Goal: Task Accomplishment & Management: Manage account settings

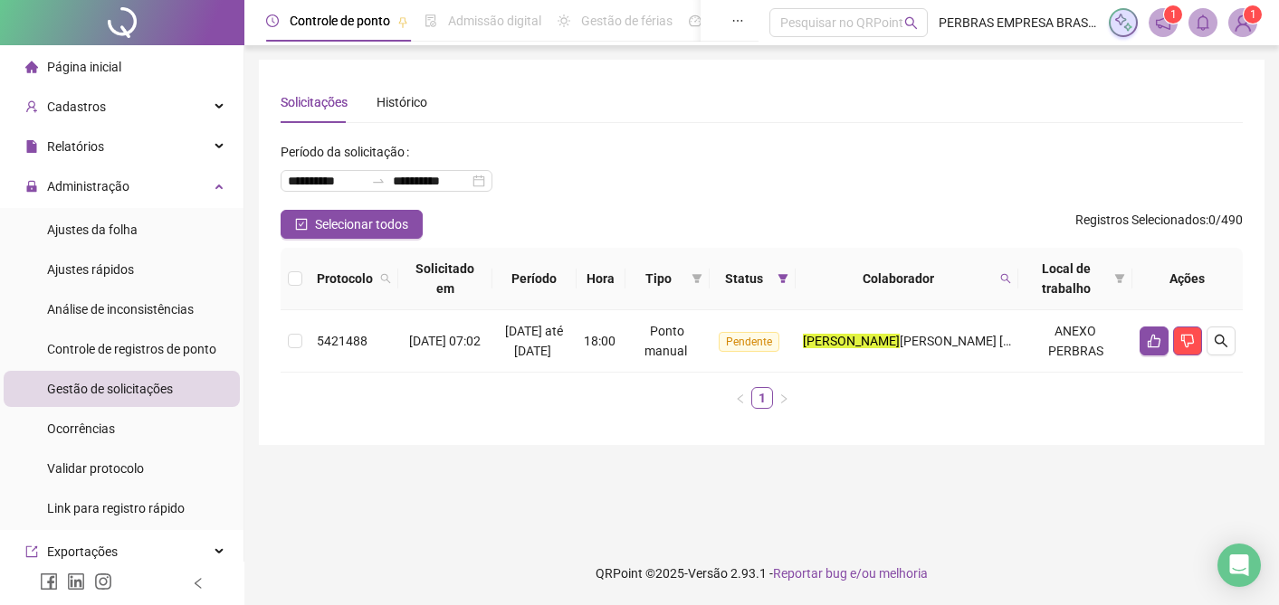
click at [1000, 280] on icon "search" at bounding box center [1005, 278] width 11 height 11
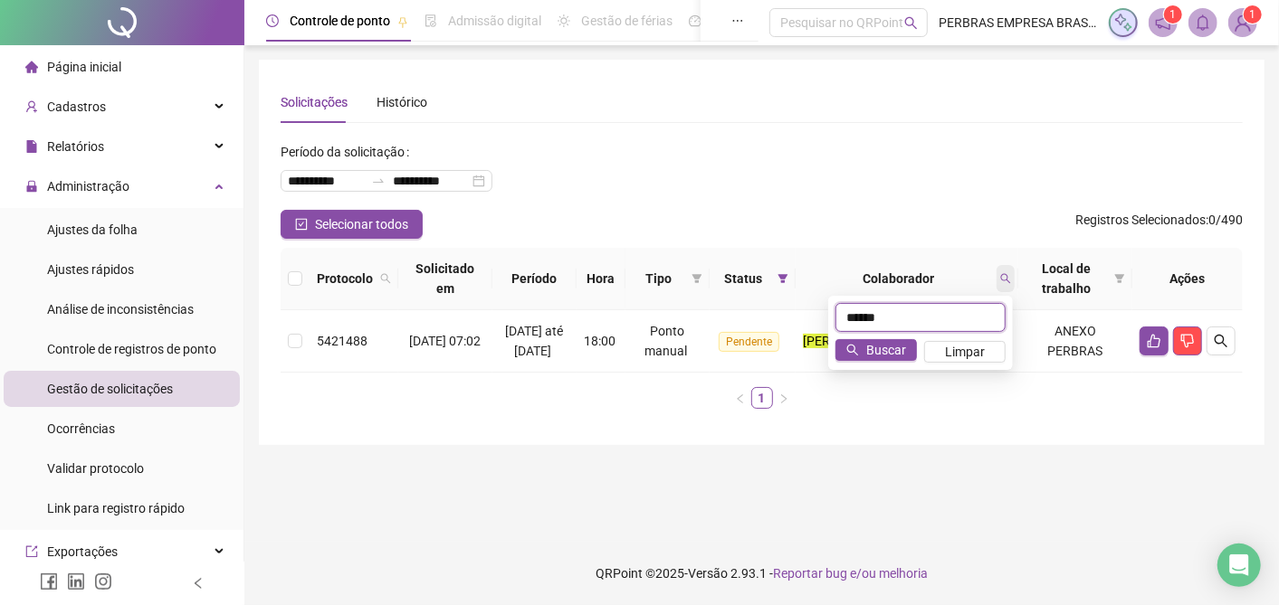
type input "******"
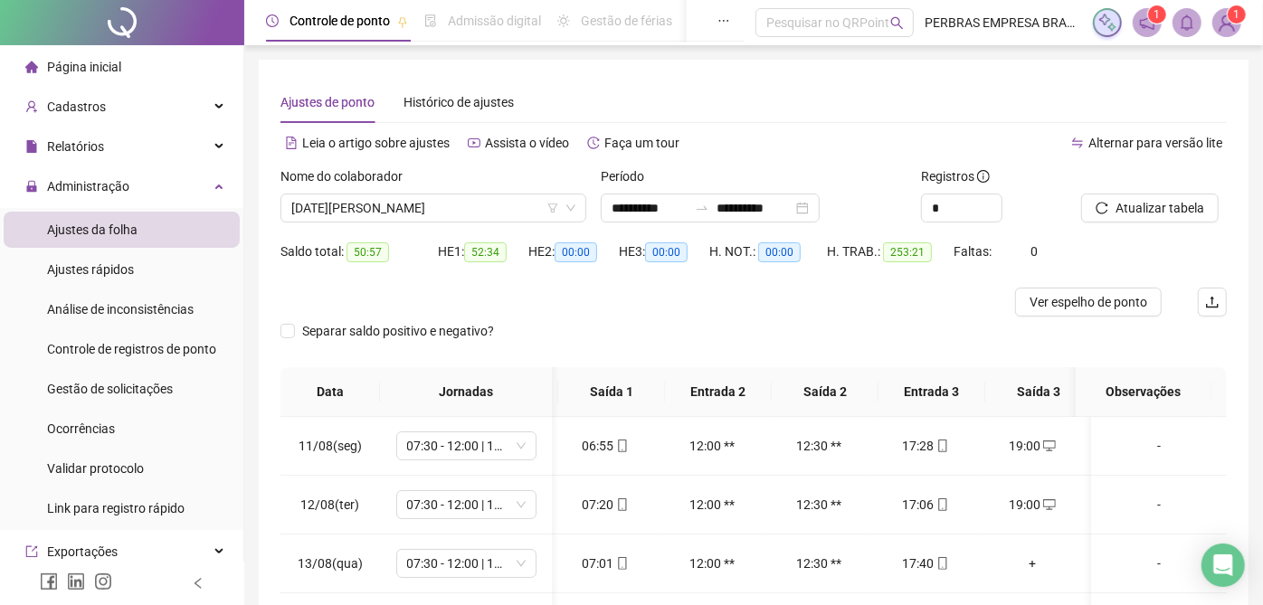
scroll to position [0, 100]
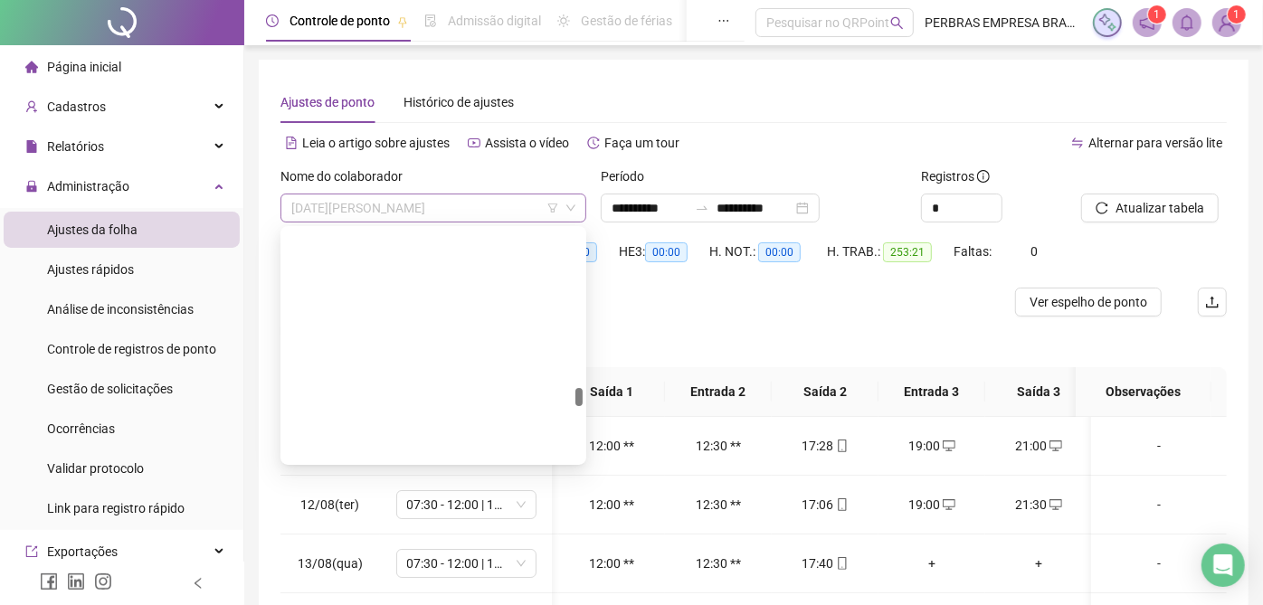
click at [444, 215] on span "[DATE][PERSON_NAME]" at bounding box center [433, 208] width 284 height 27
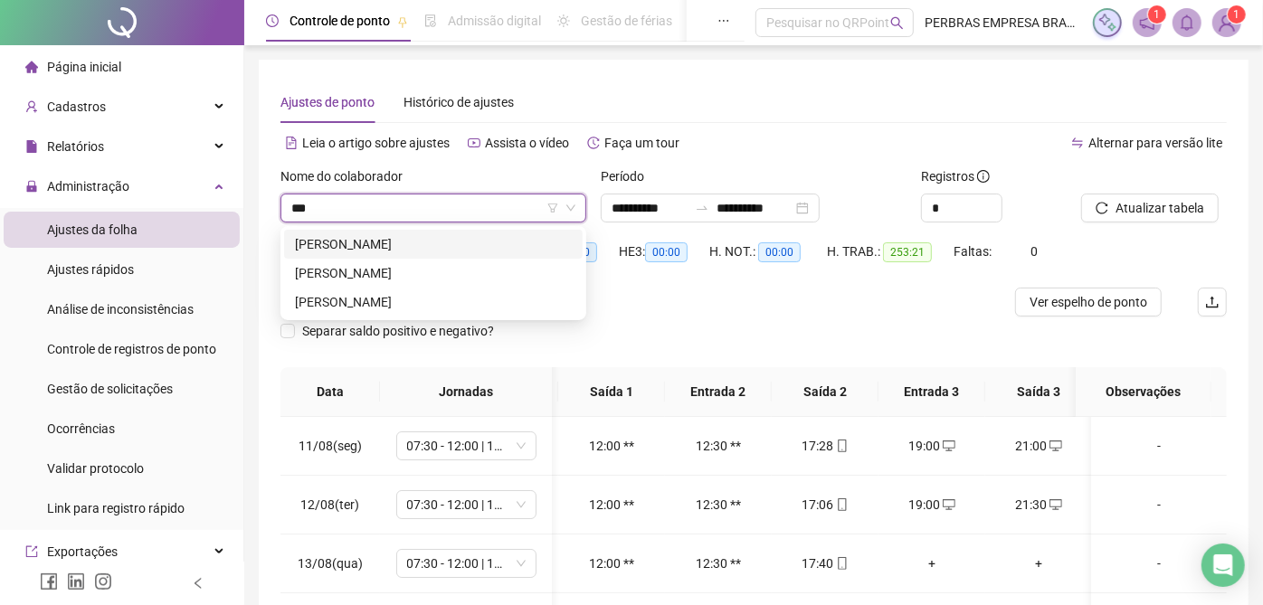
scroll to position [0, 0]
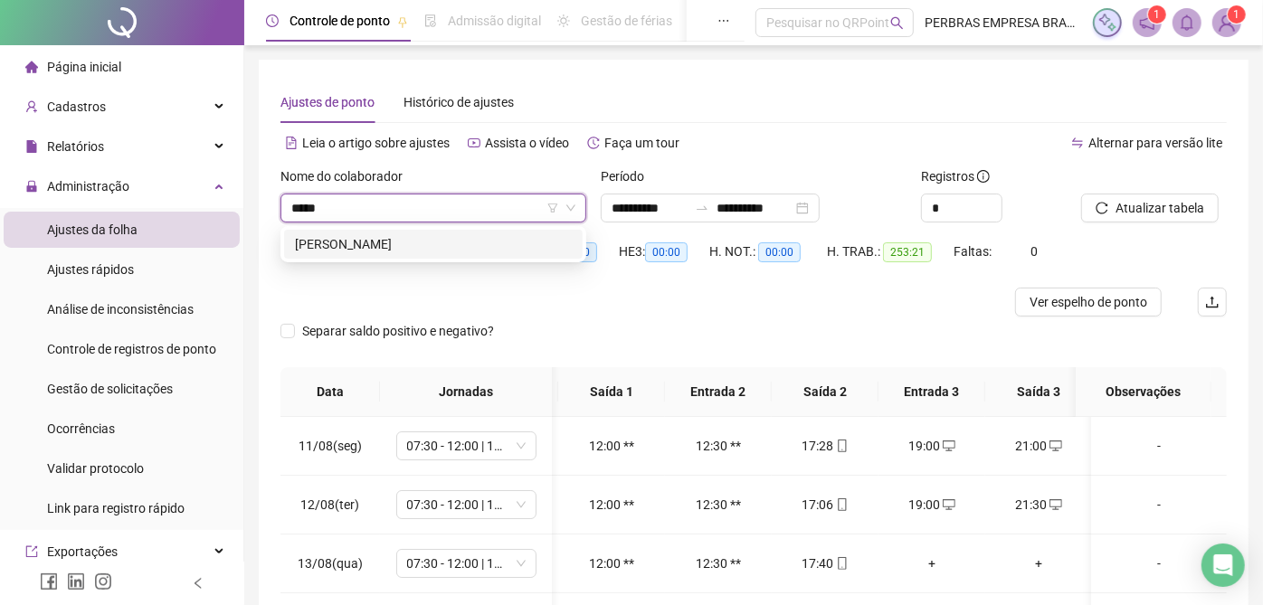
type input "******"
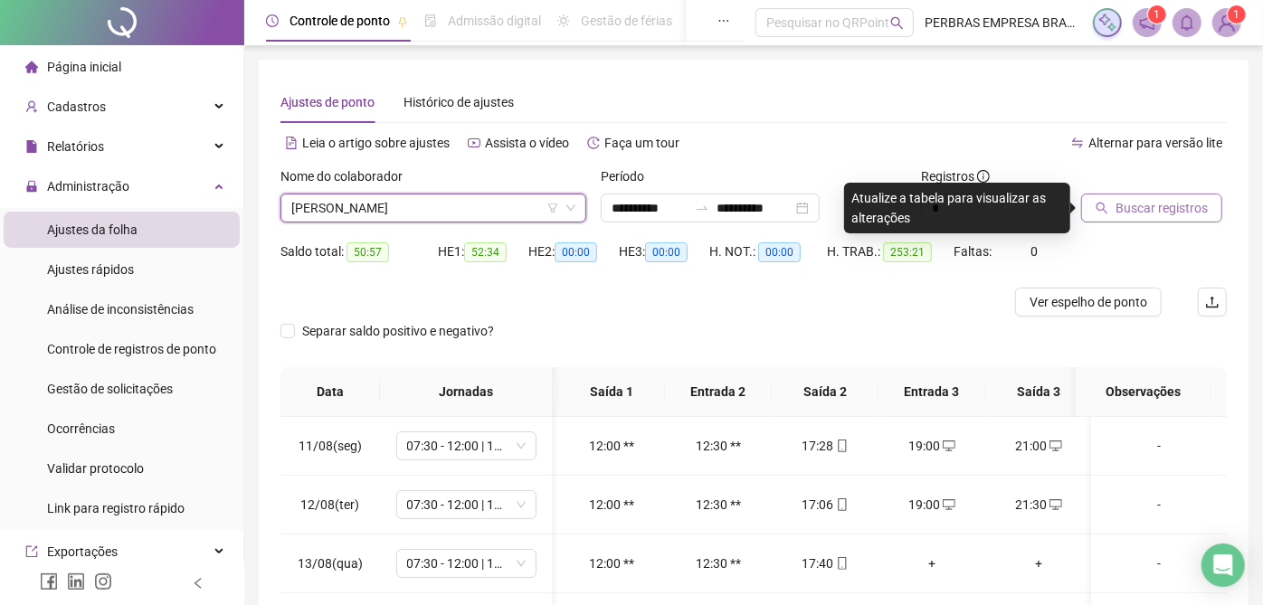
click at [1166, 199] on span "Buscar registros" at bounding box center [1162, 208] width 92 height 20
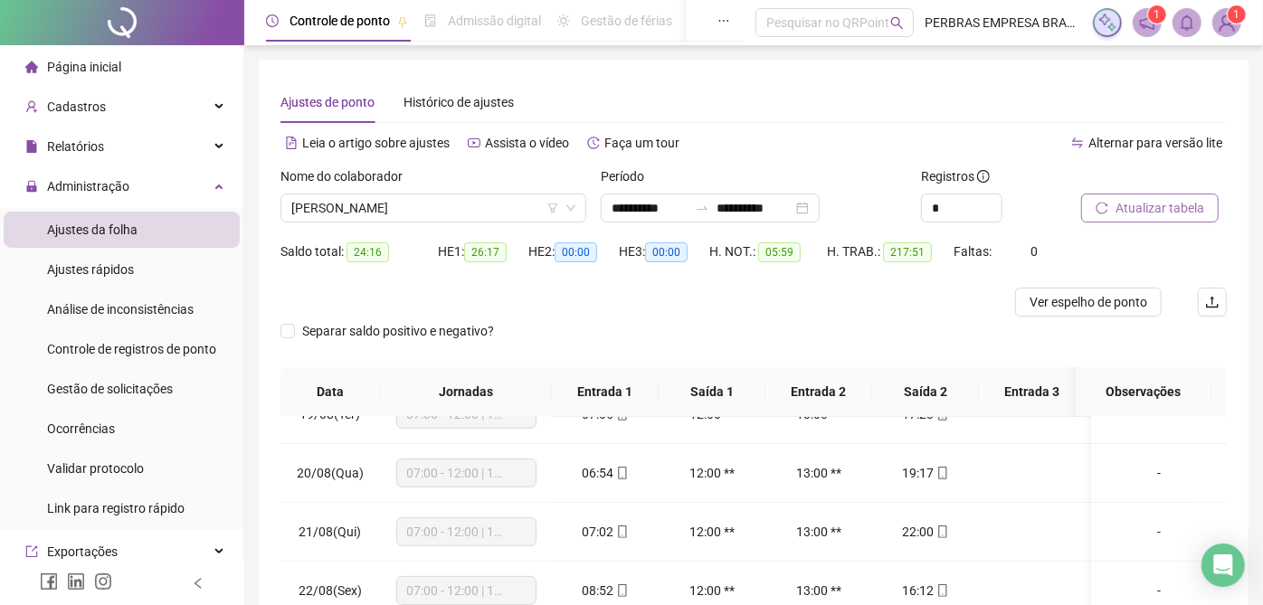
click at [1196, 215] on span "Atualizar tabela" at bounding box center [1160, 208] width 89 height 20
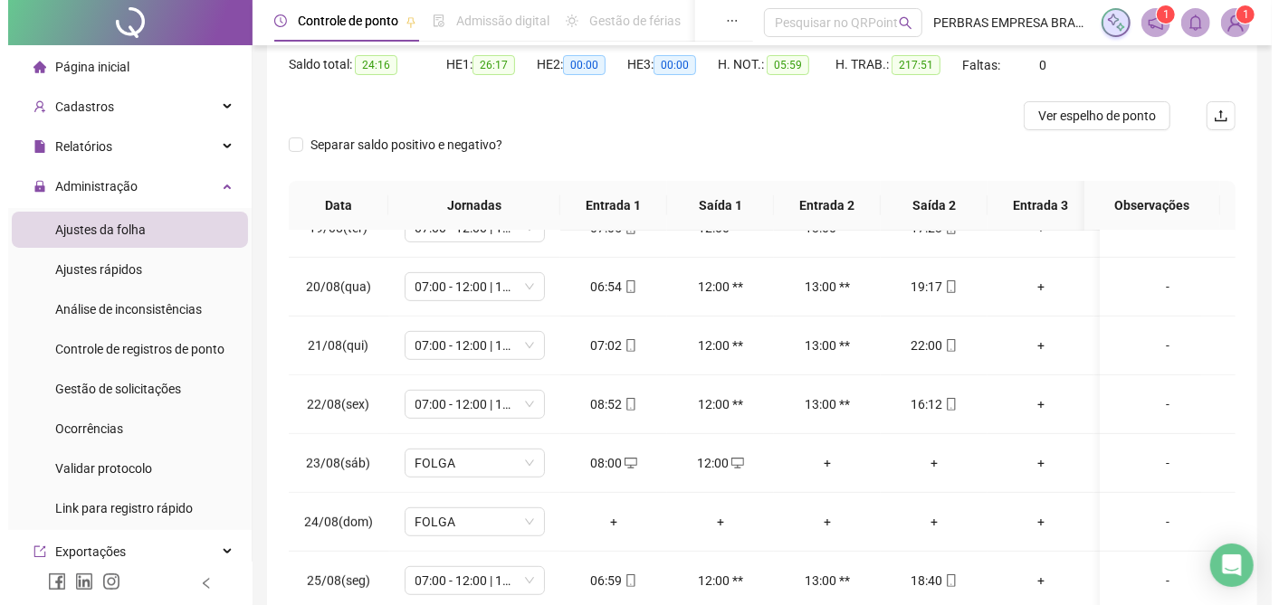
scroll to position [201, 0]
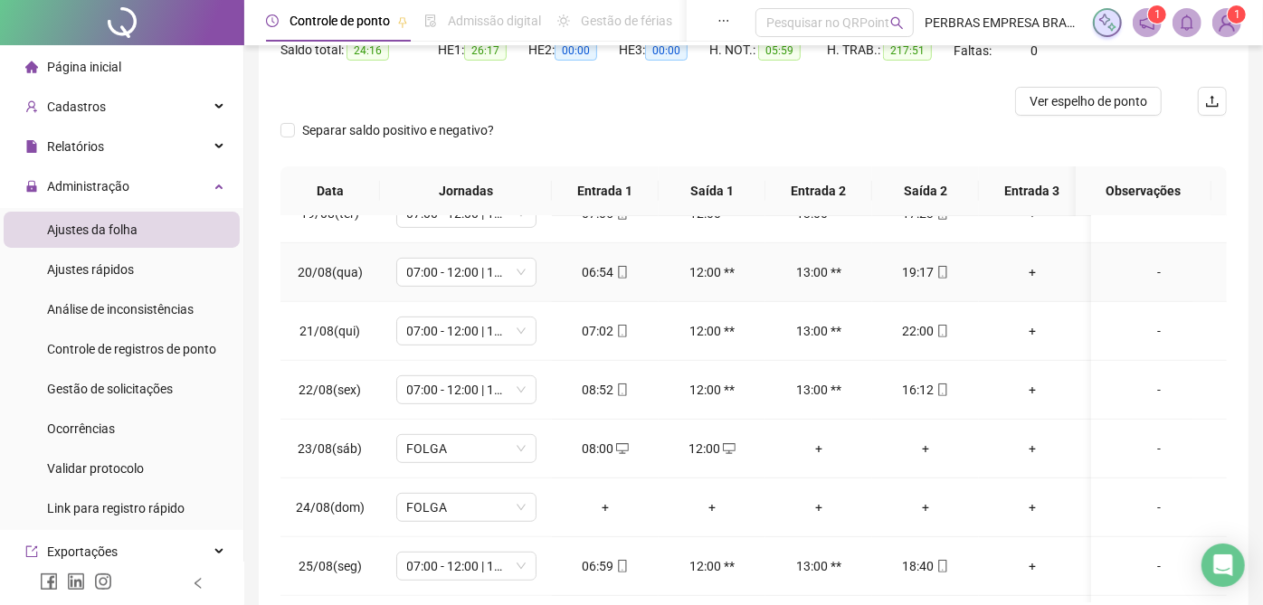
click at [1081, 0] on button "Atualizar tabela" at bounding box center [1150, 7] width 138 height 29
click at [1148, 389] on div "-" at bounding box center [1159, 390] width 107 height 20
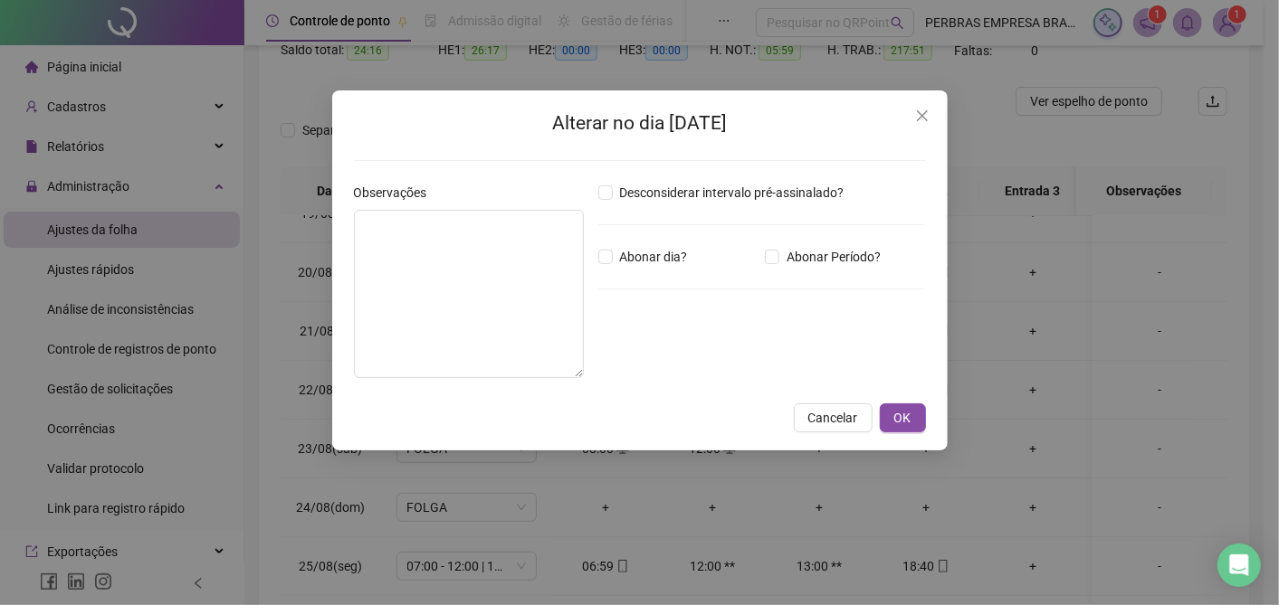
drag, startPoint x: 822, startPoint y: 260, endPoint x: 760, endPoint y: 320, distance: 86.4
click at [820, 261] on span "Abonar Período?" at bounding box center [833, 257] width 109 height 20
drag, startPoint x: 681, startPoint y: 357, endPoint x: 359, endPoint y: 349, distance: 321.4
click at [354, 347] on div "Observações Desconsiderar intervalo pré-assinalado? Abonar dia? Abonar Período?…" at bounding box center [640, 288] width 586 height 210
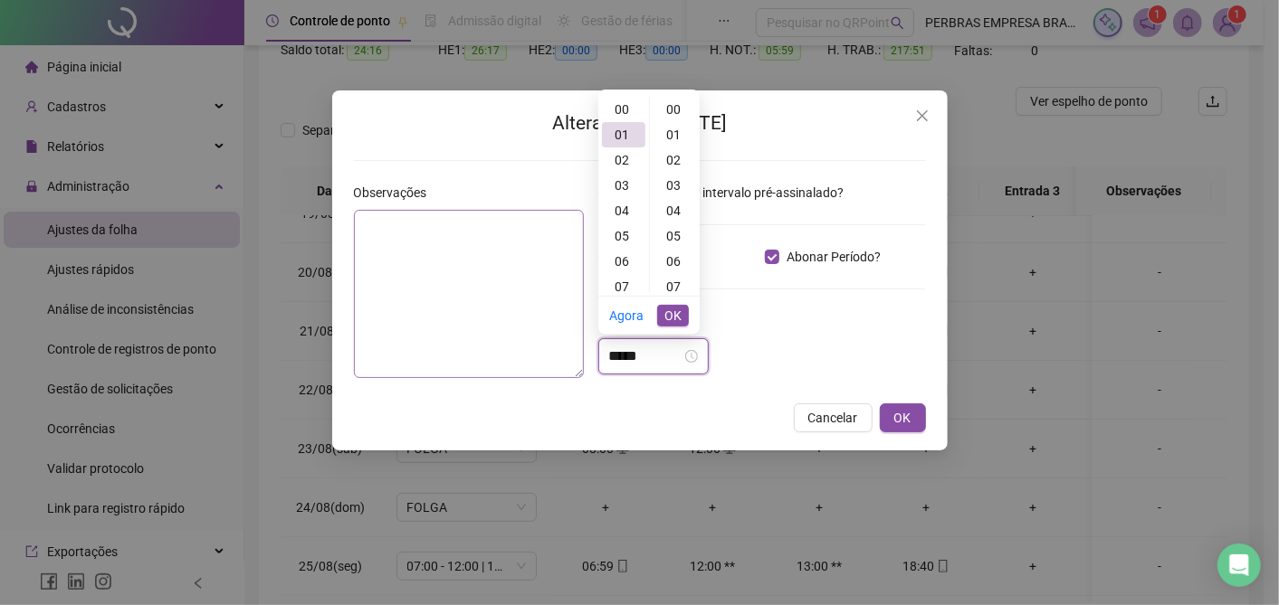
scroll to position [25, 0]
type input "*****"
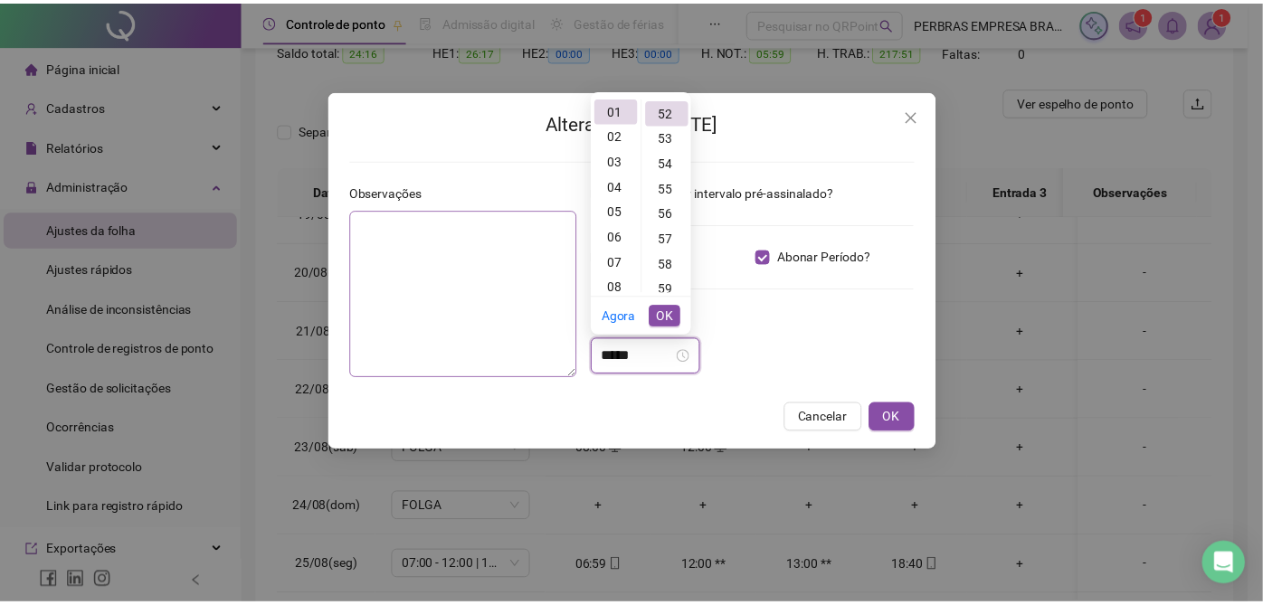
scroll to position [1318, 0]
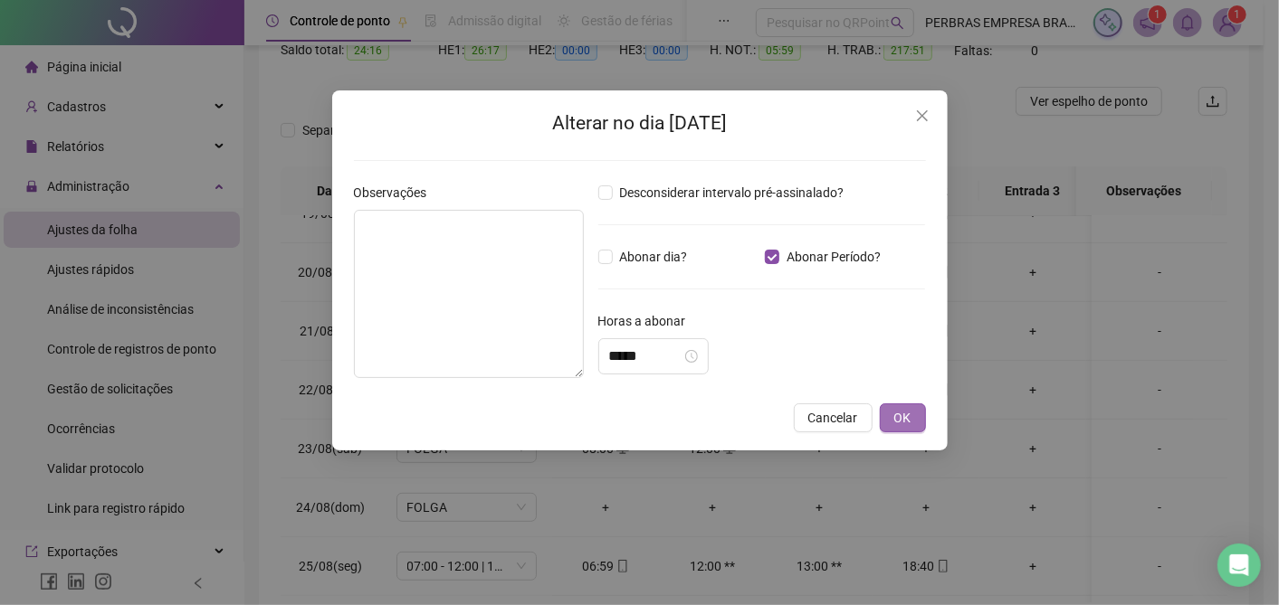
click at [913, 414] on button "OK" at bounding box center [903, 418] width 46 height 29
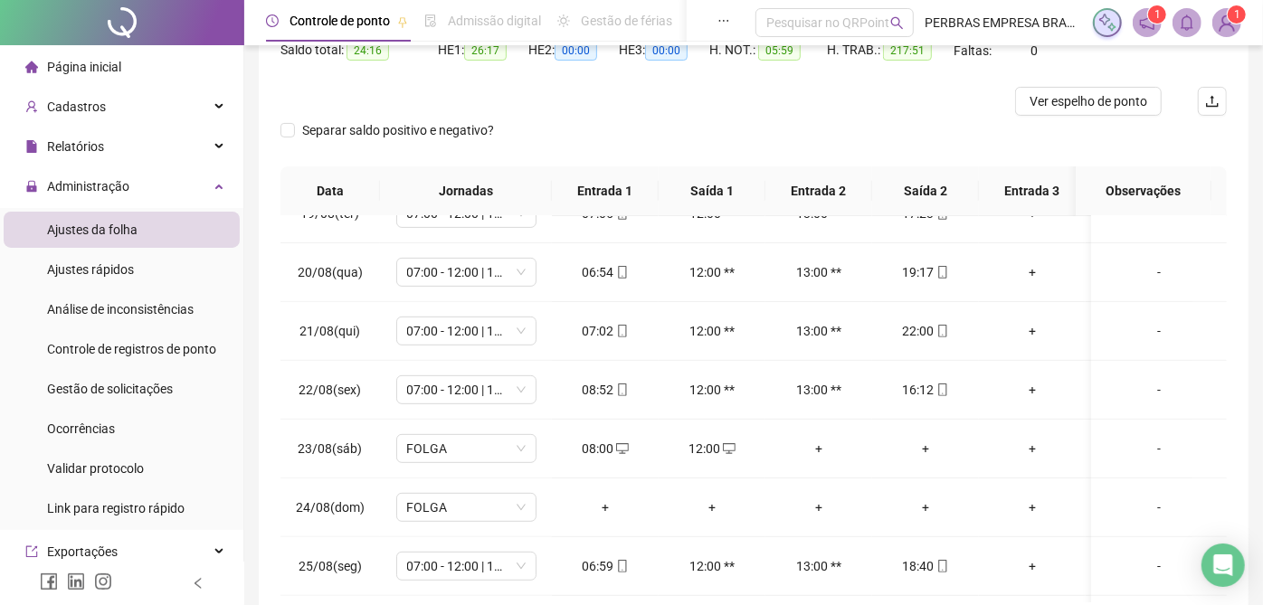
scroll to position [0, 0]
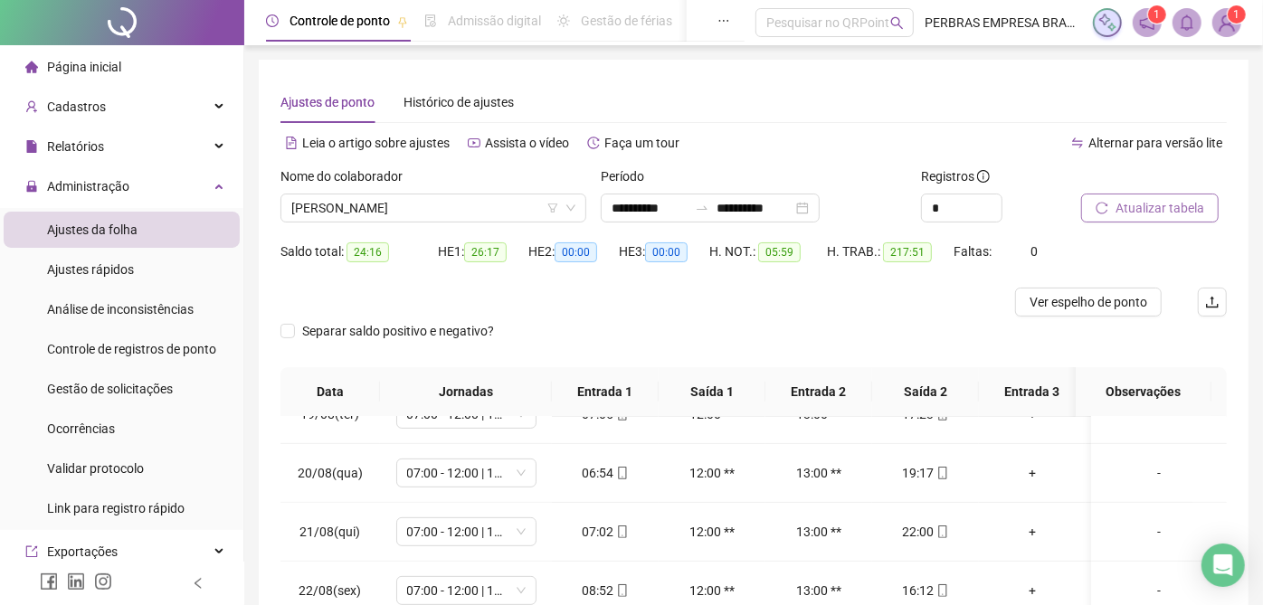
click at [1121, 213] on span "Atualizar tabela" at bounding box center [1160, 208] width 89 height 20
click at [1082, 304] on span "Ver espelho de ponto" at bounding box center [1089, 302] width 118 height 20
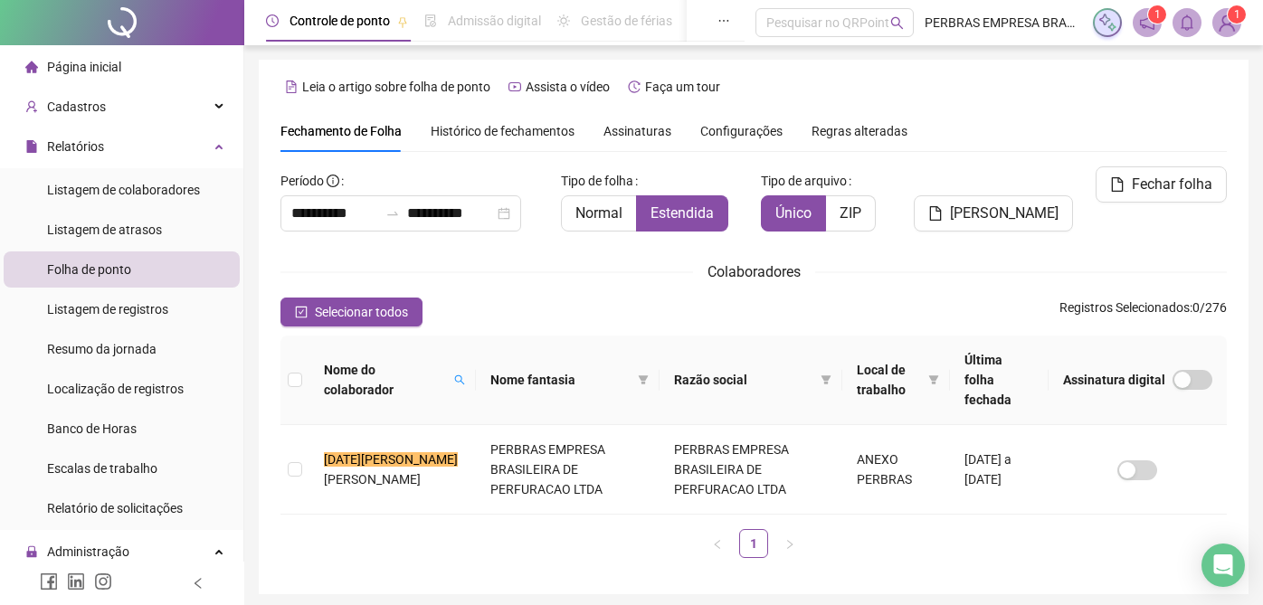
scroll to position [46, 0]
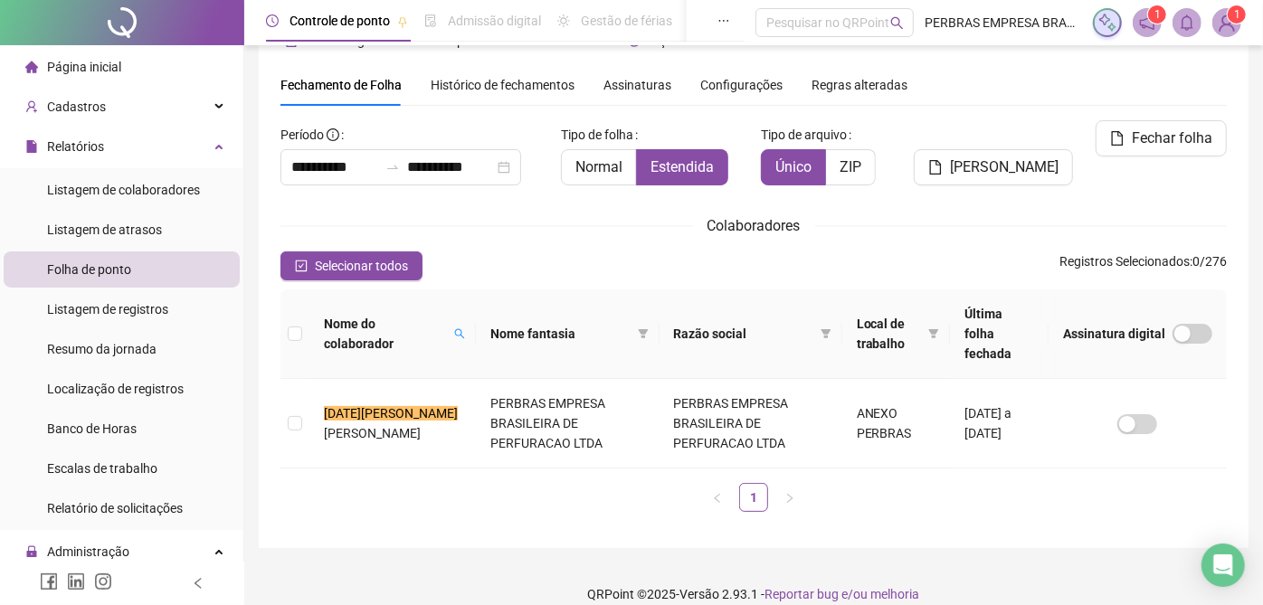
click at [496, 92] on div "Histórico de fechamentos" at bounding box center [503, 85] width 144 height 20
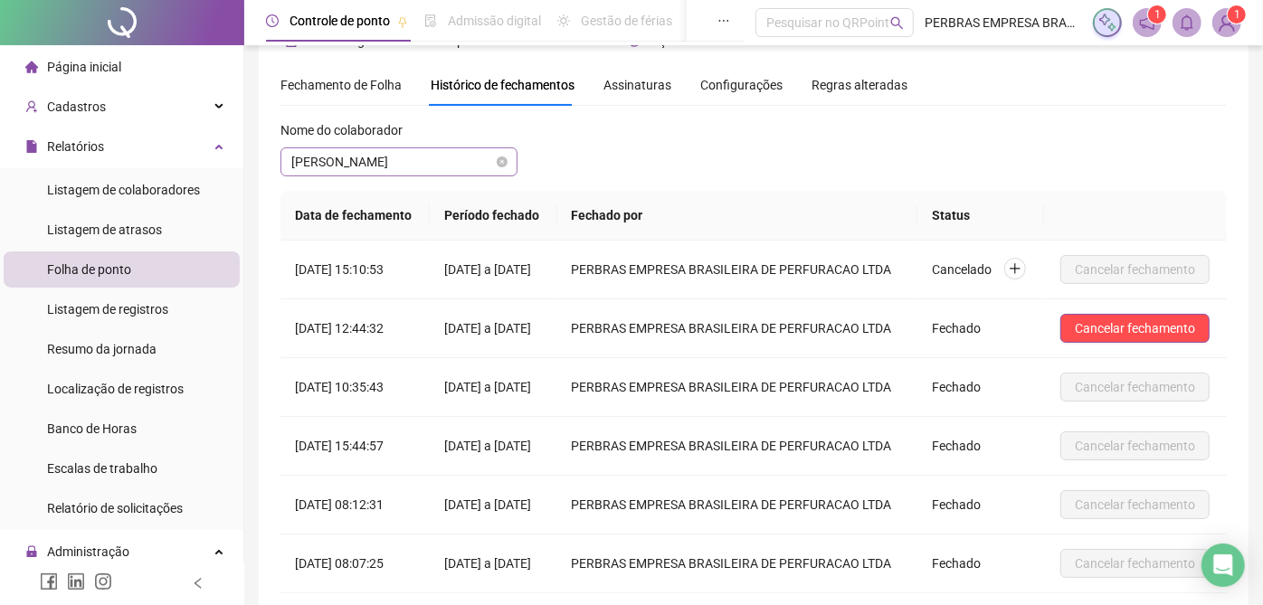
click at [400, 174] on span "VALDIR XAVIER DOS SANTOS" at bounding box center [398, 161] width 215 height 27
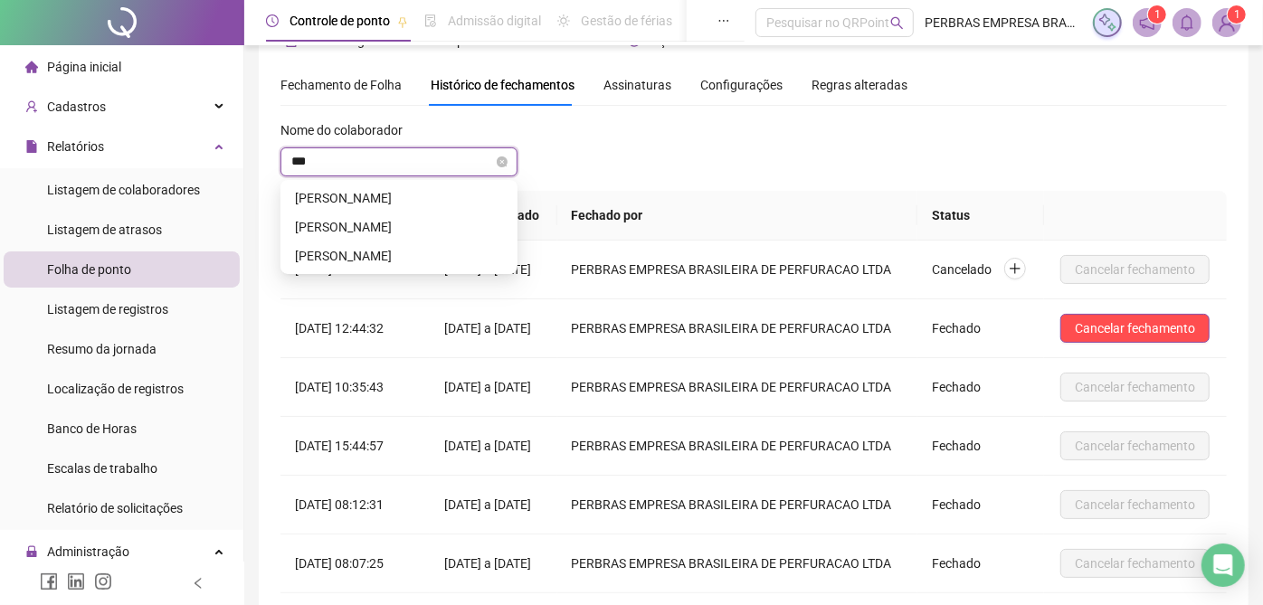
scroll to position [0, 0]
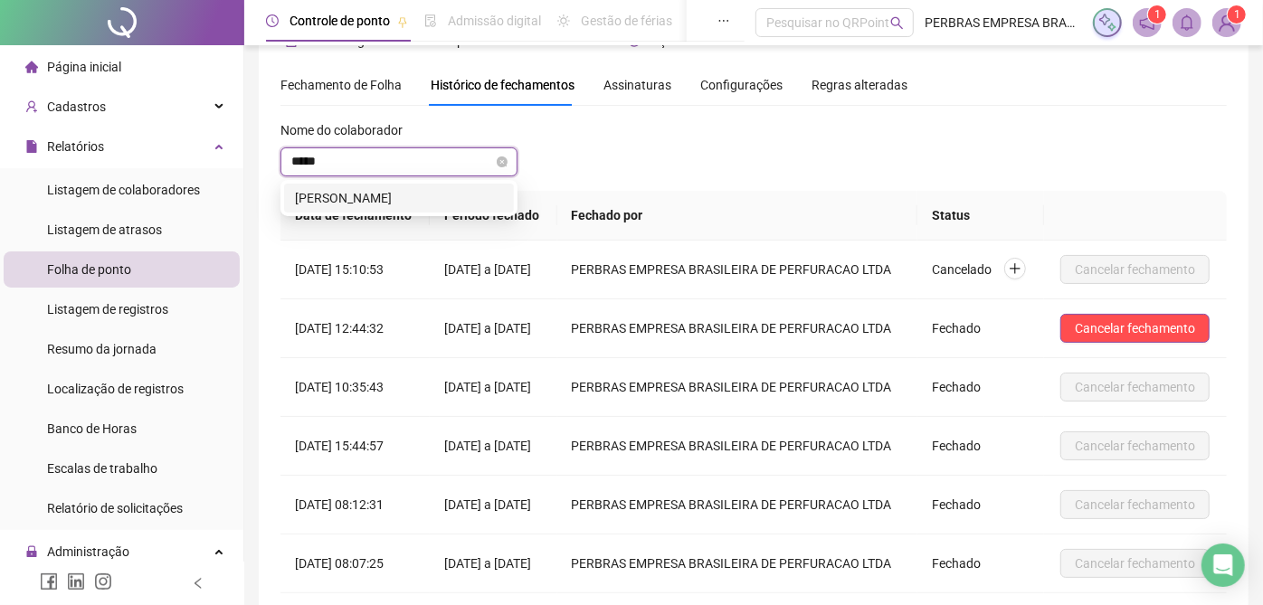
type input "******"
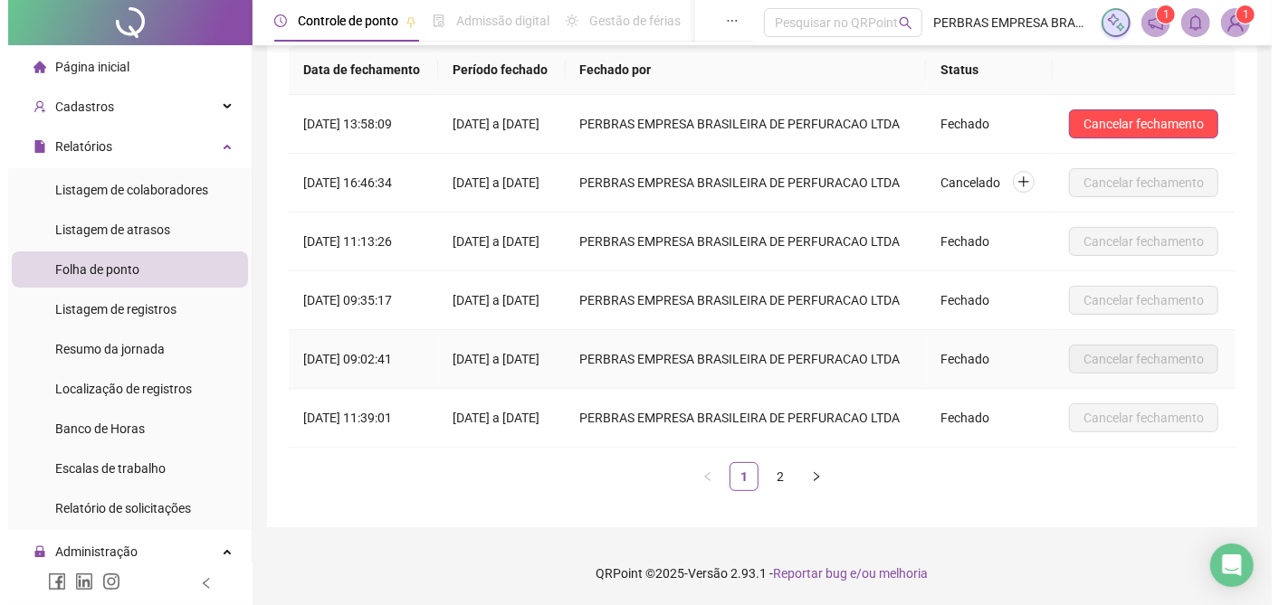
scroll to position [54, 0]
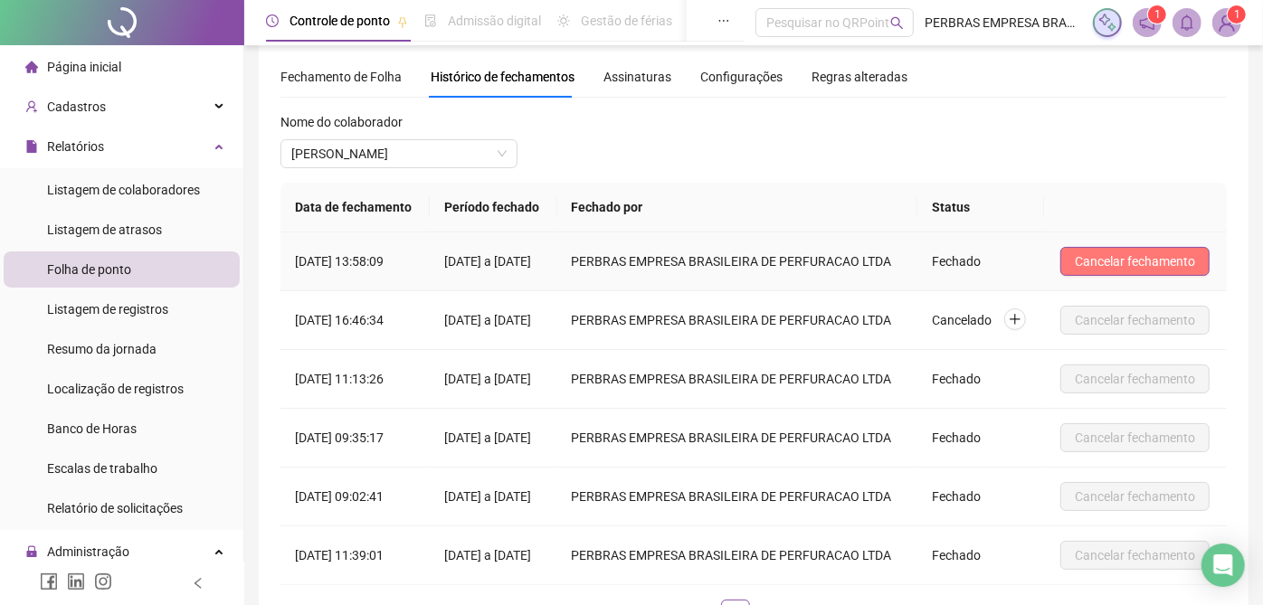
click at [1165, 255] on button "Cancelar fechamento" at bounding box center [1135, 261] width 149 height 29
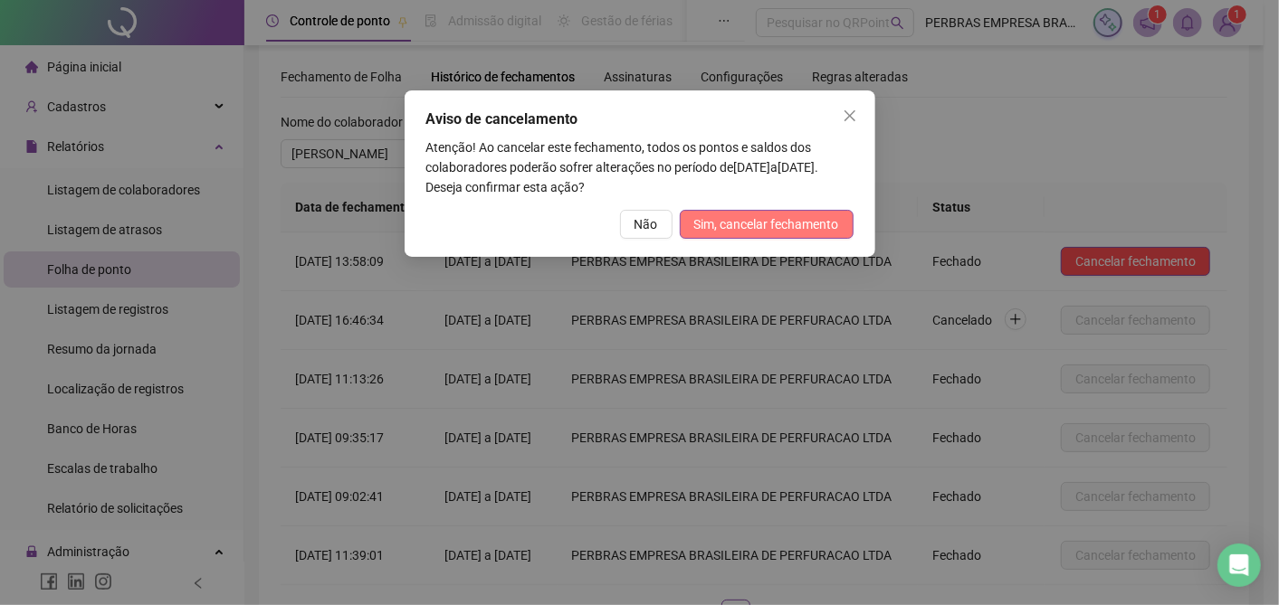
click at [807, 231] on span "Sim, cancelar fechamento" at bounding box center [766, 224] width 145 height 20
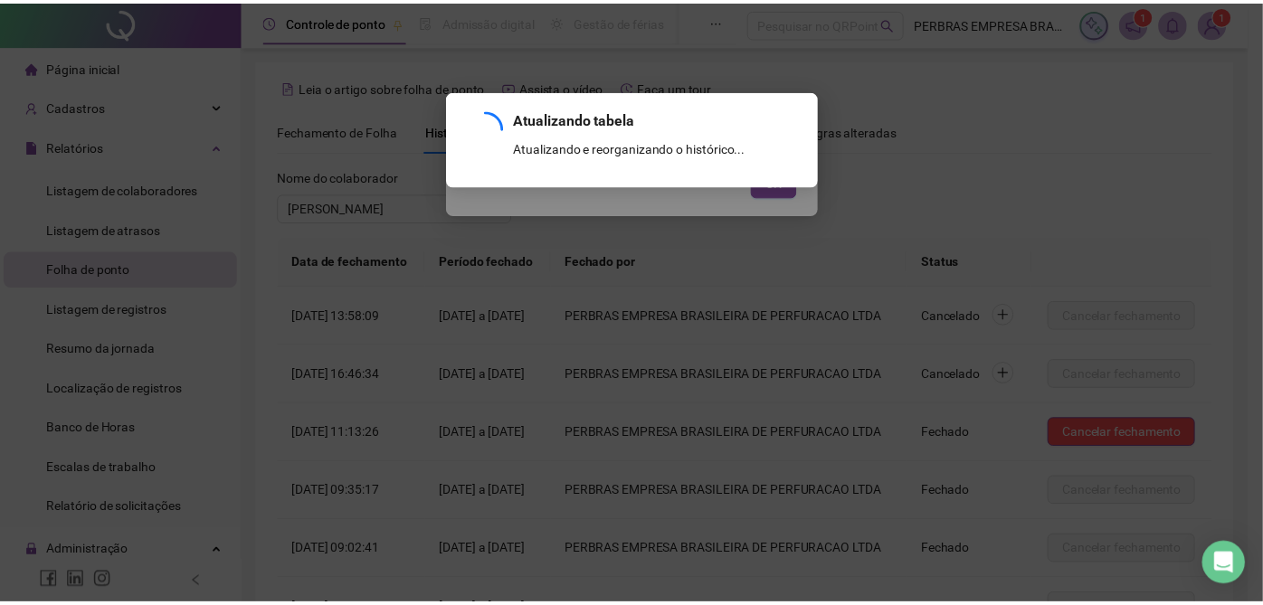
scroll to position [255, 0]
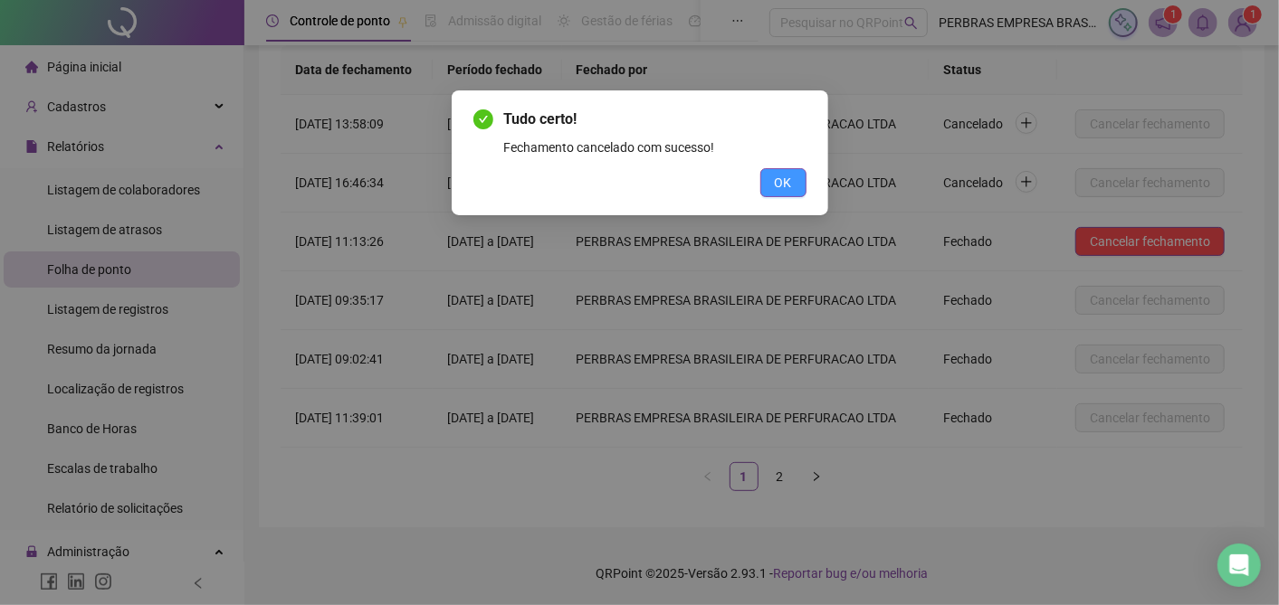
click at [770, 176] on button "OK" at bounding box center [783, 182] width 46 height 29
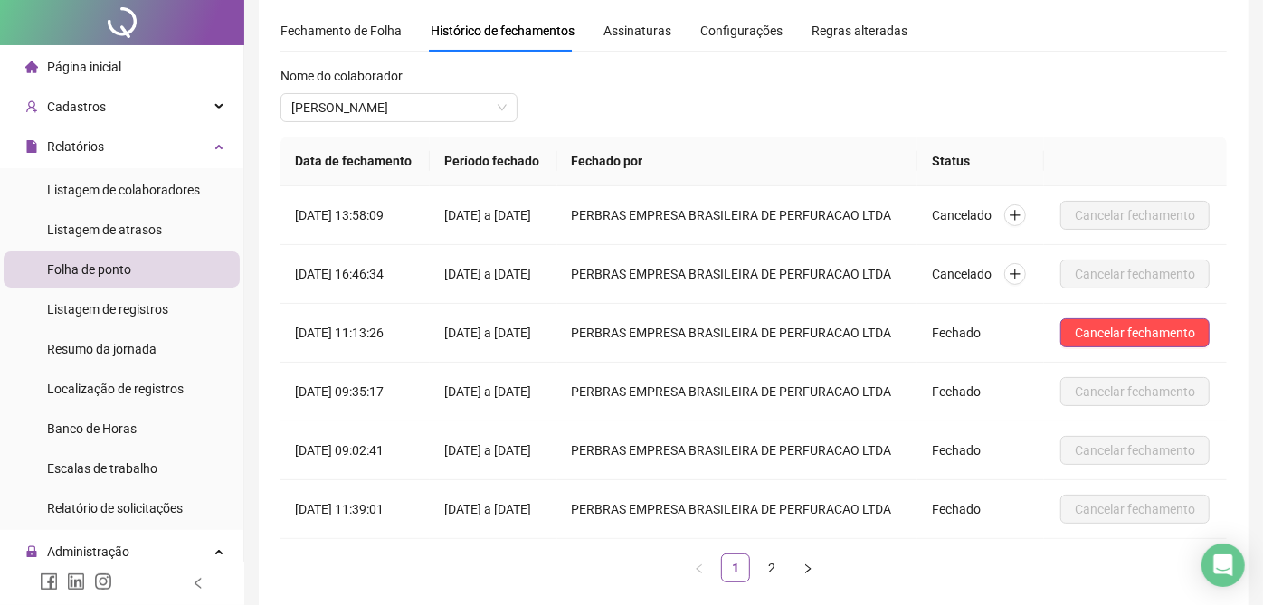
scroll to position [0, 0]
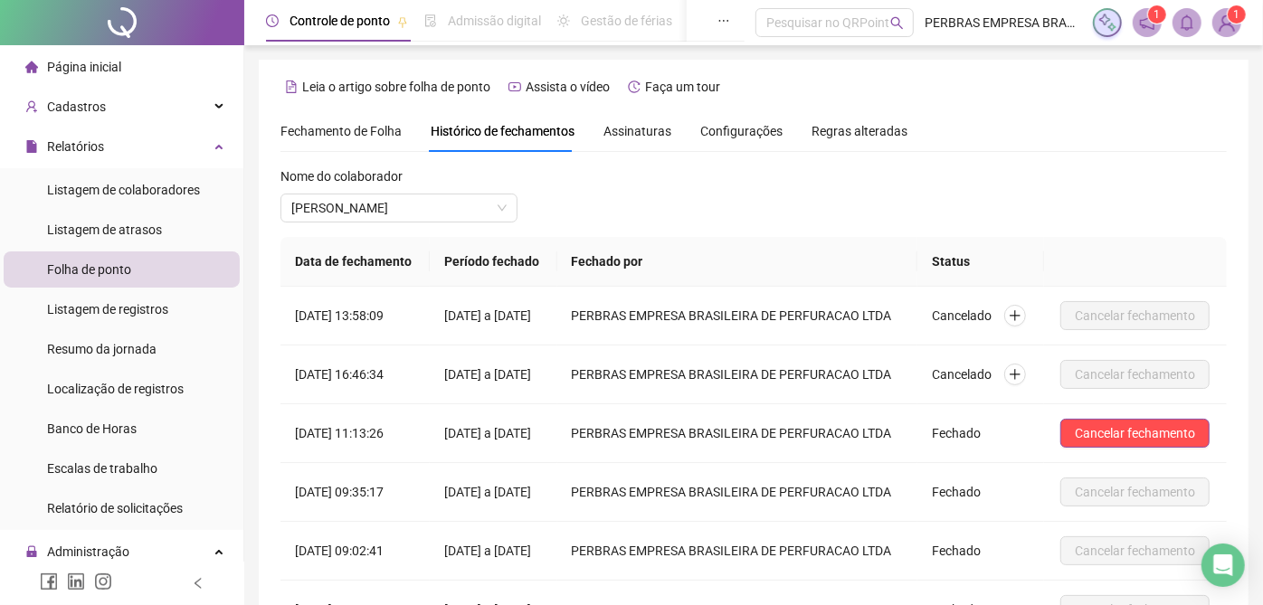
click at [319, 124] on span "Fechamento de Folha" at bounding box center [341, 131] width 121 height 14
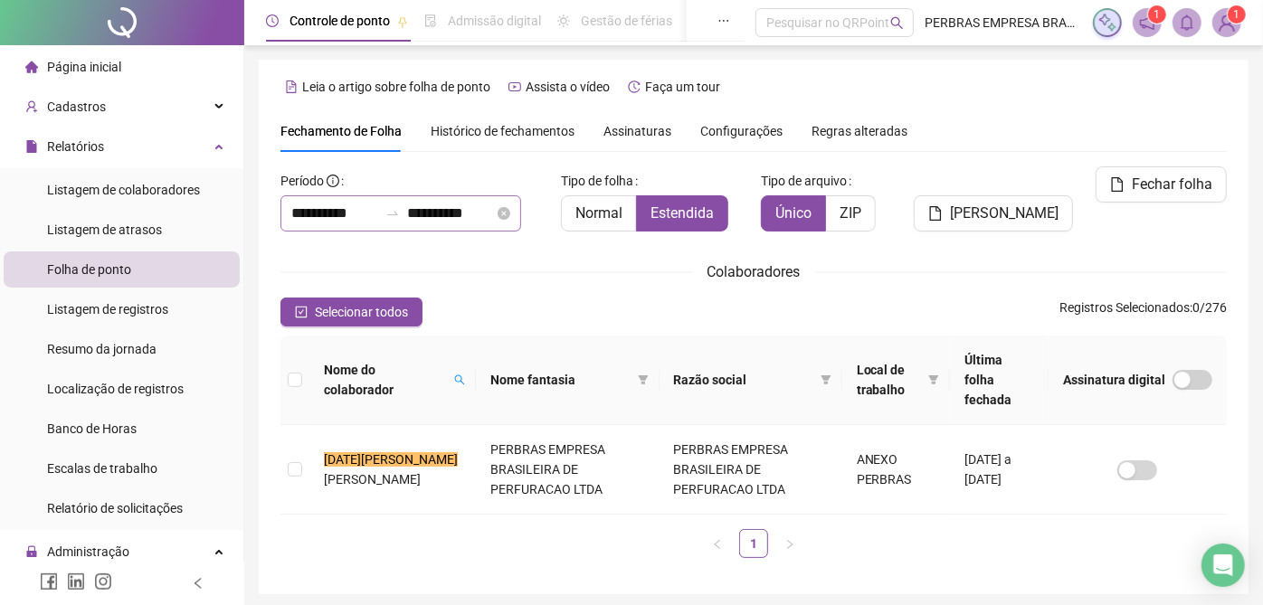
type input "**********"
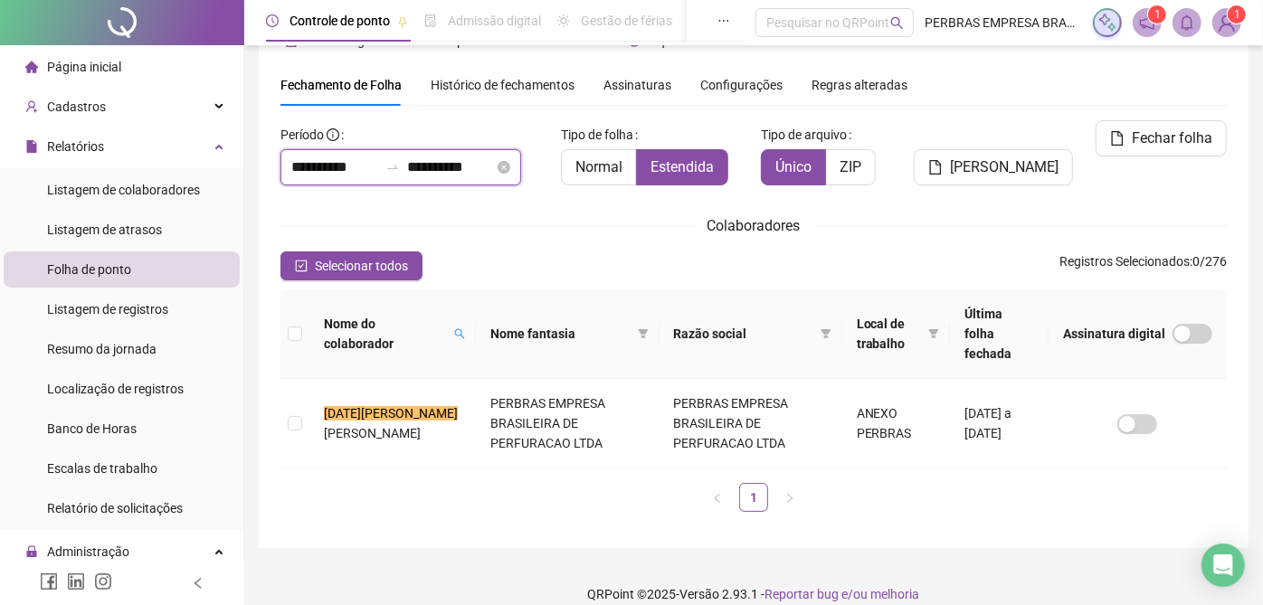
click at [341, 168] on input "**********" at bounding box center [334, 168] width 87 height 22
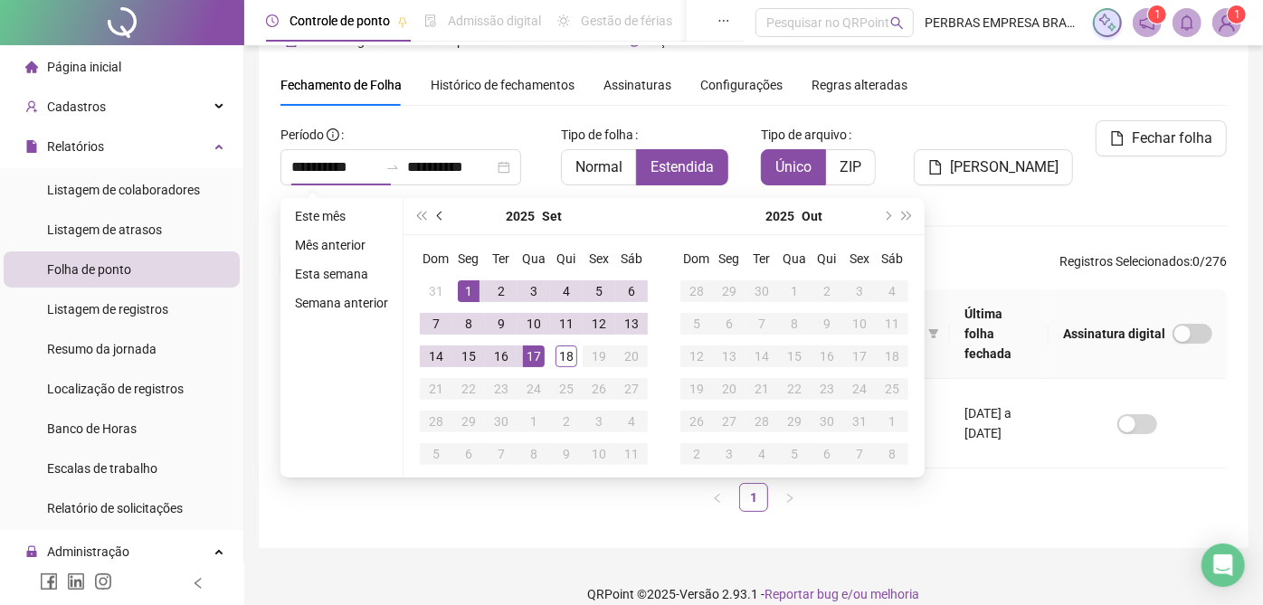
click at [437, 212] on span "prev-year" at bounding box center [441, 216] width 9 height 9
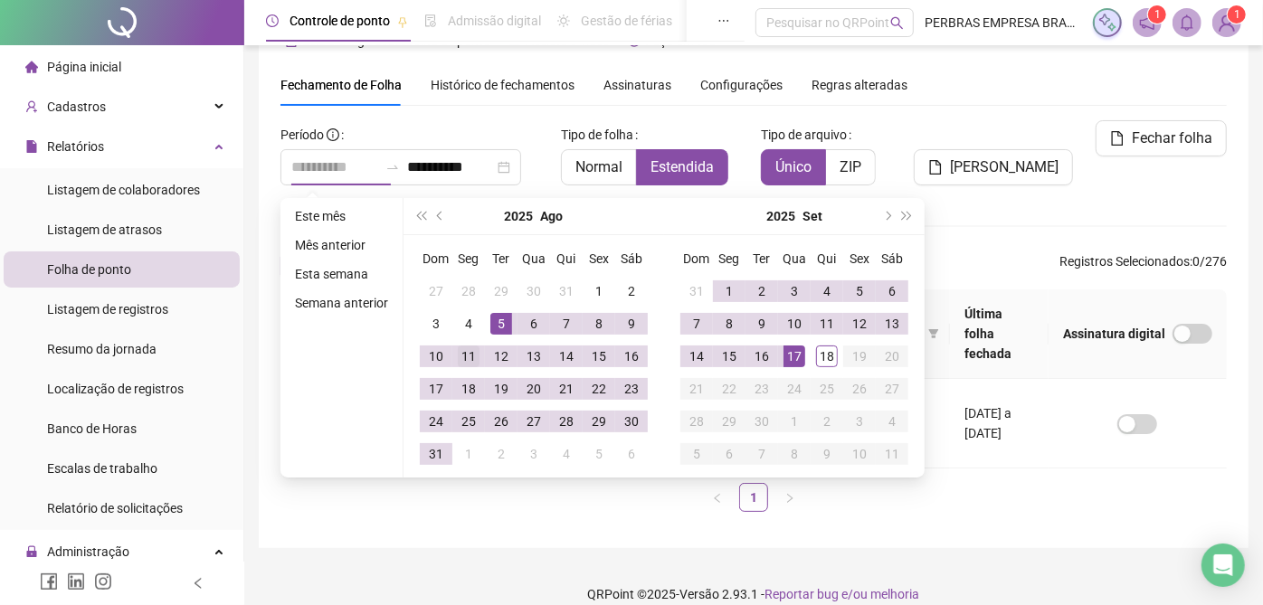
type input "**********"
click at [472, 346] on div "11" at bounding box center [469, 357] width 22 height 22
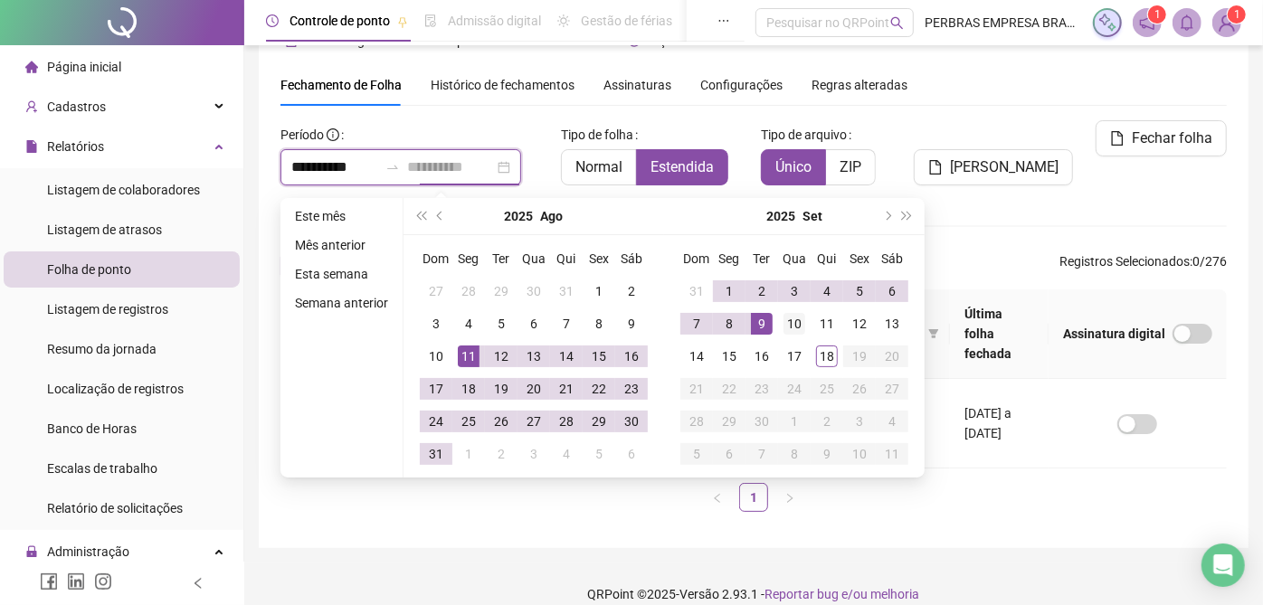
type input "**********"
click at [793, 314] on div "10" at bounding box center [795, 324] width 22 height 22
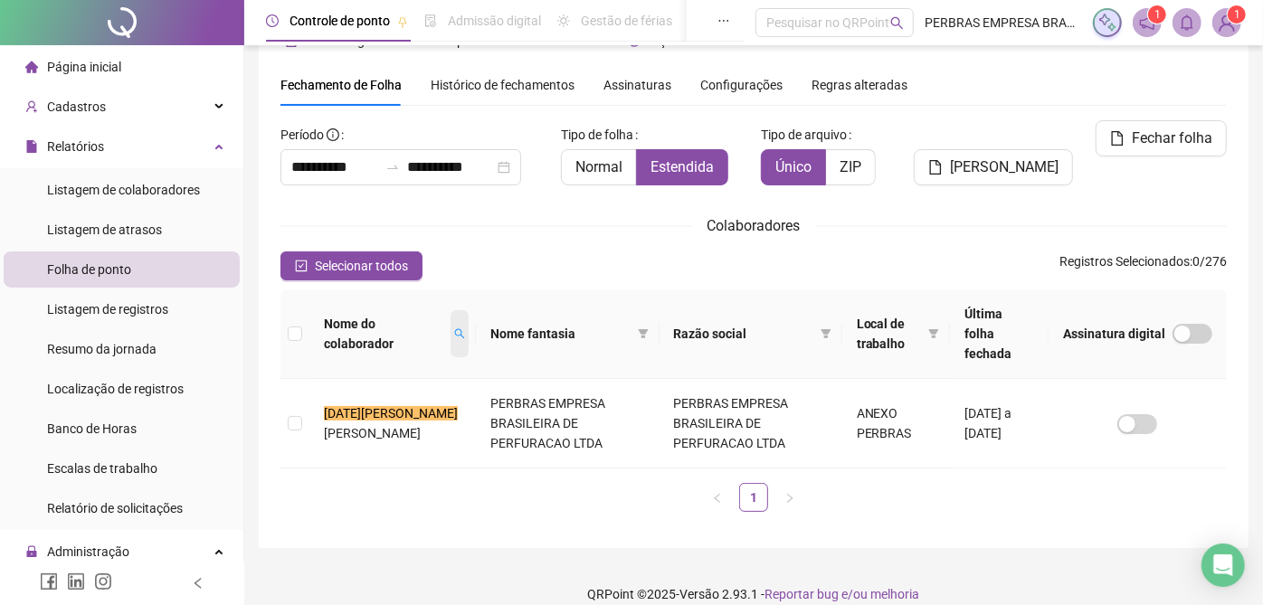
click at [451, 317] on span at bounding box center [460, 333] width 18 height 47
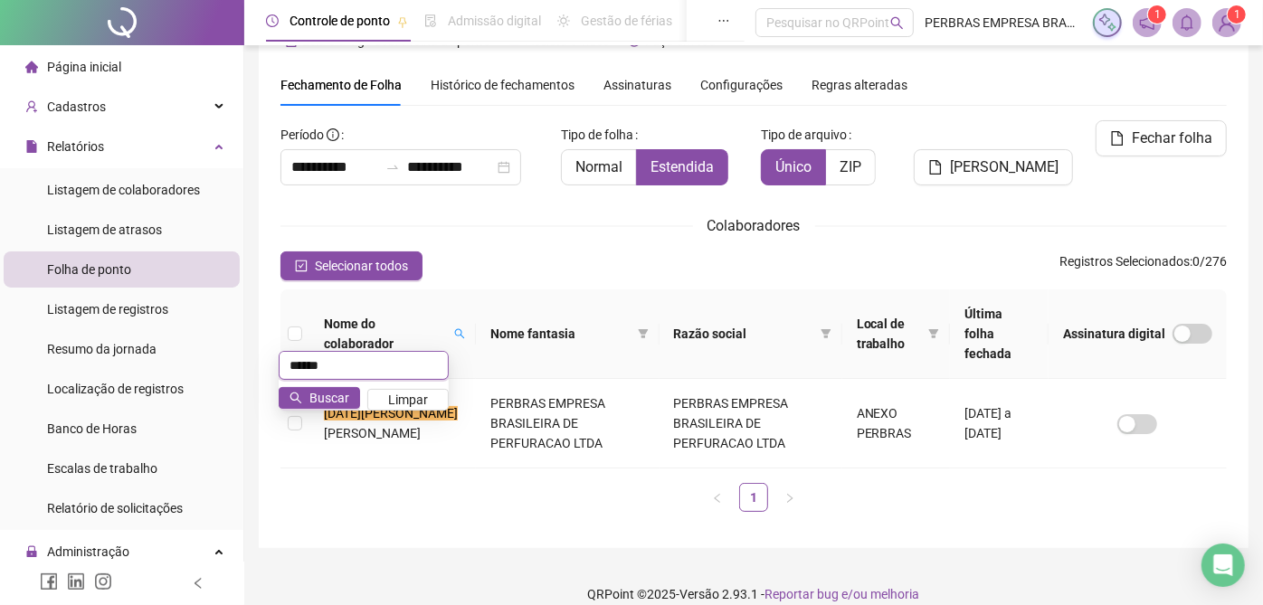
type input "******"
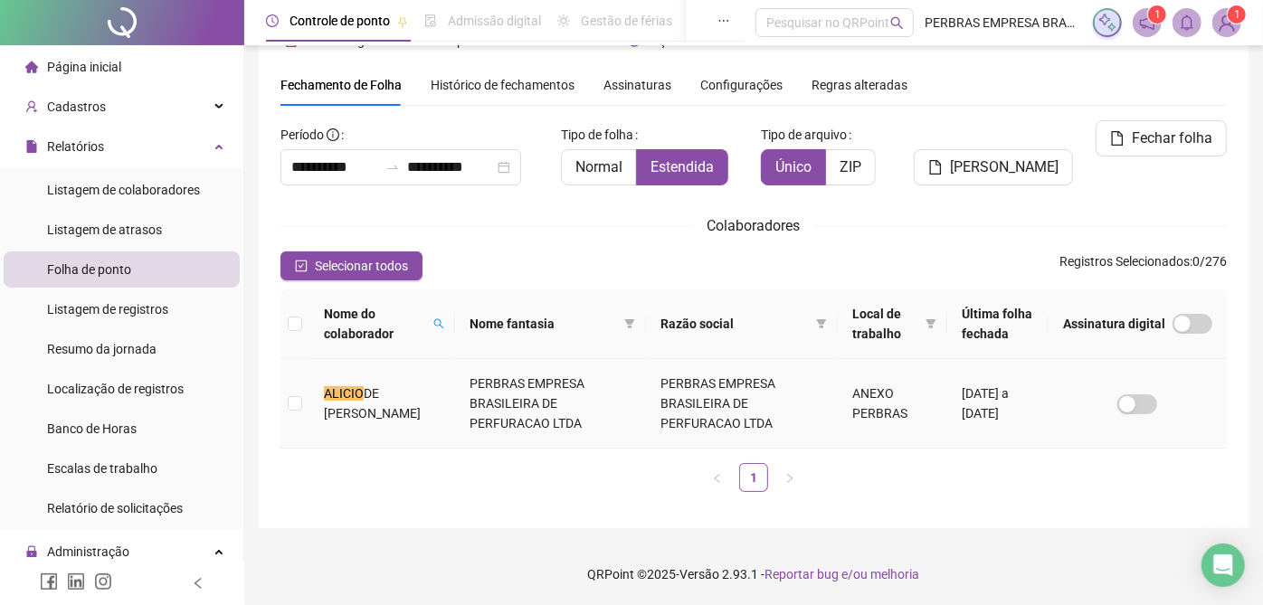
click at [607, 399] on td "PERBRAS EMPRESA BRASILEIRA DE PERFURACAO LTDA" at bounding box center [551, 404] width 192 height 90
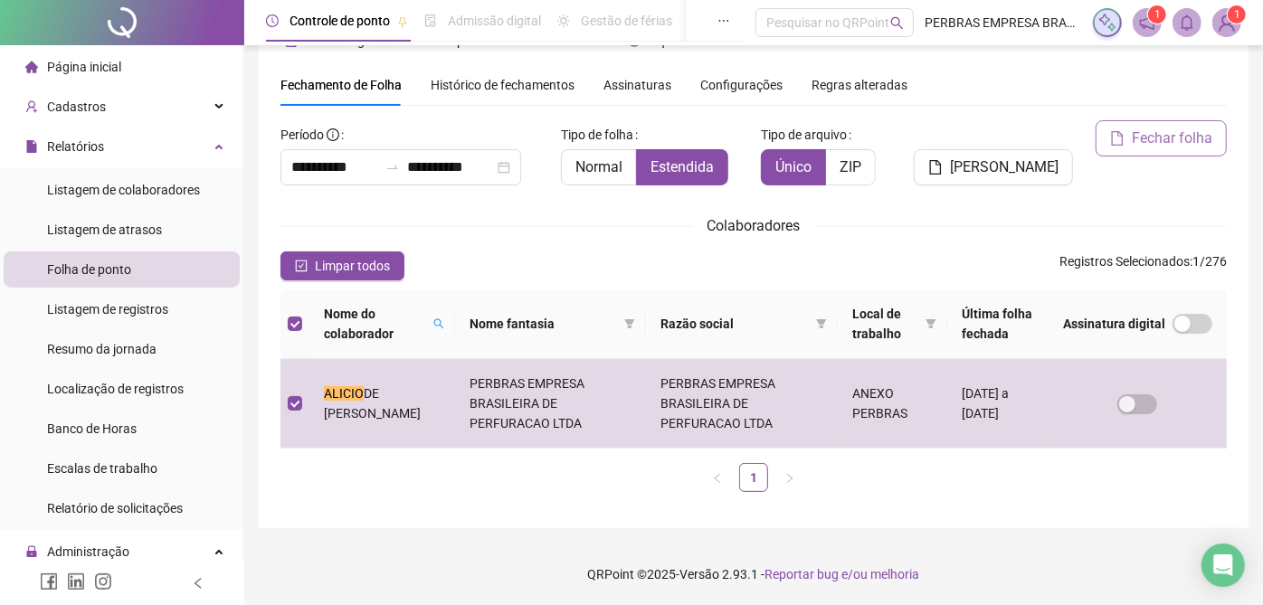
click at [1138, 143] on span "Fechar folha" at bounding box center [1172, 139] width 81 height 22
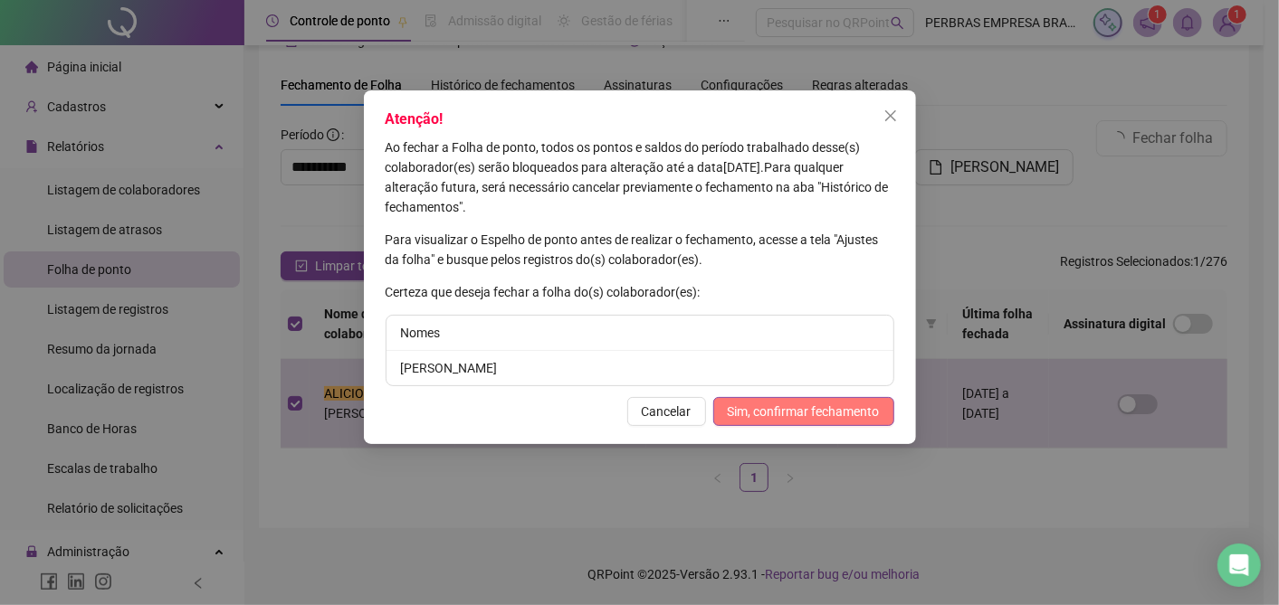
click at [819, 414] on span "Sim, confirmar fechamento" at bounding box center [804, 412] width 152 height 20
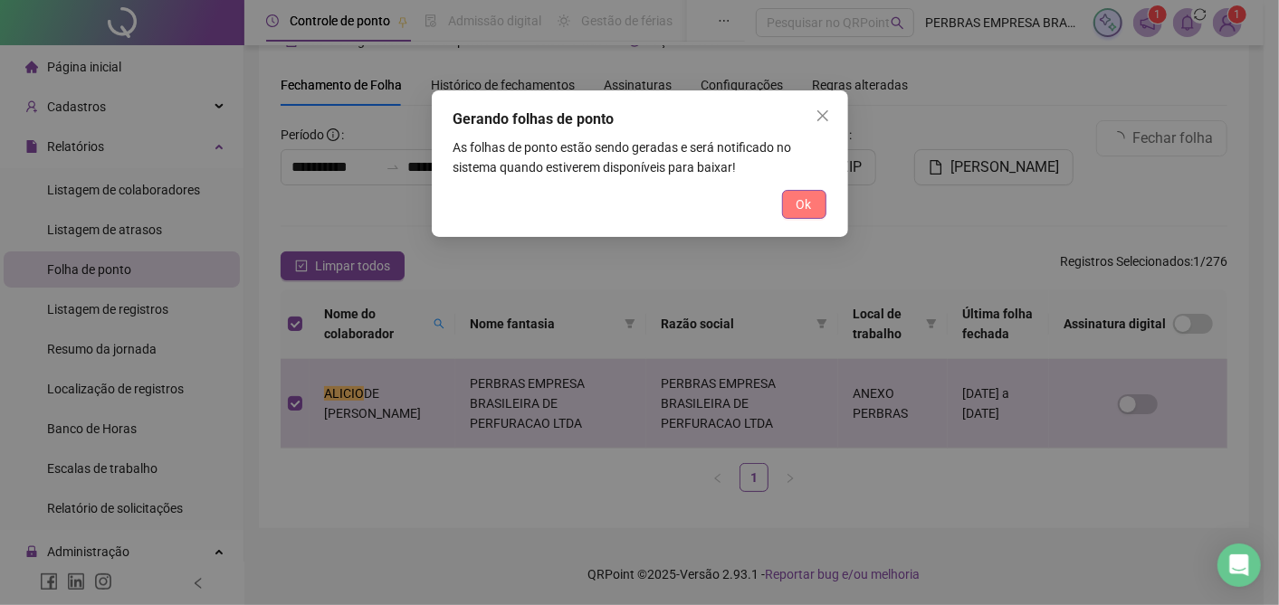
click at [814, 207] on button "Ok" at bounding box center [804, 204] width 44 height 29
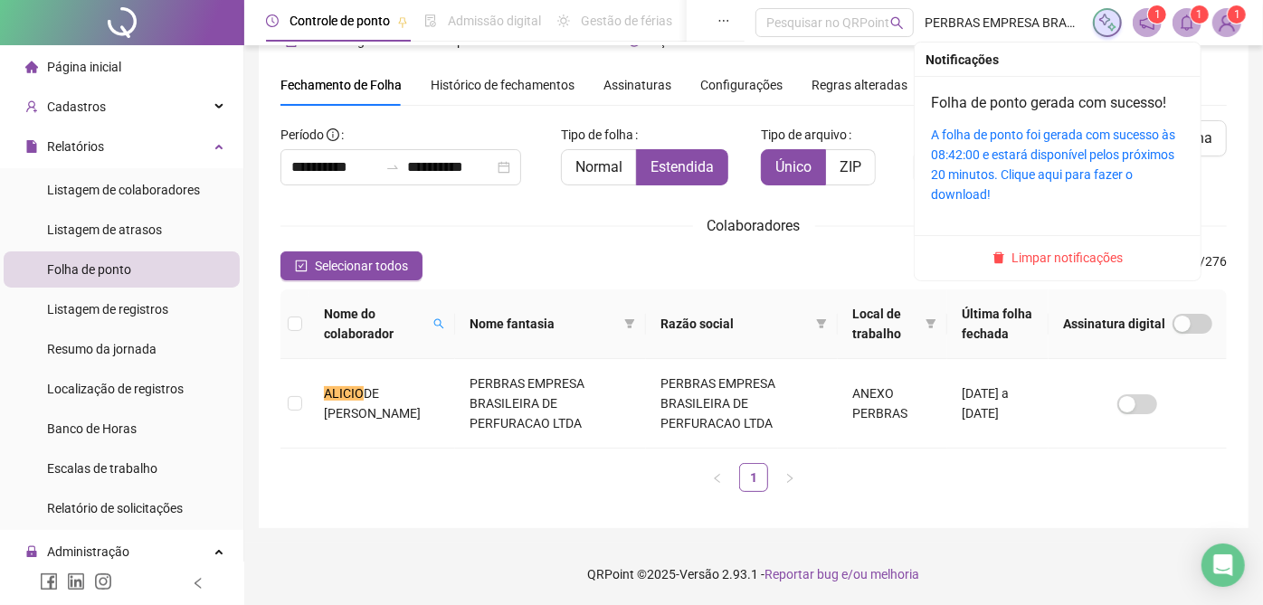
click at [1194, 20] on sup "1" at bounding box center [1200, 14] width 18 height 18
click at [1042, 135] on link "A folha de ponto foi gerada com sucesso às 08:42:00 e estará disponível pelos p…" at bounding box center [1053, 165] width 244 height 74
